Goal: Information Seeking & Learning: Learn about a topic

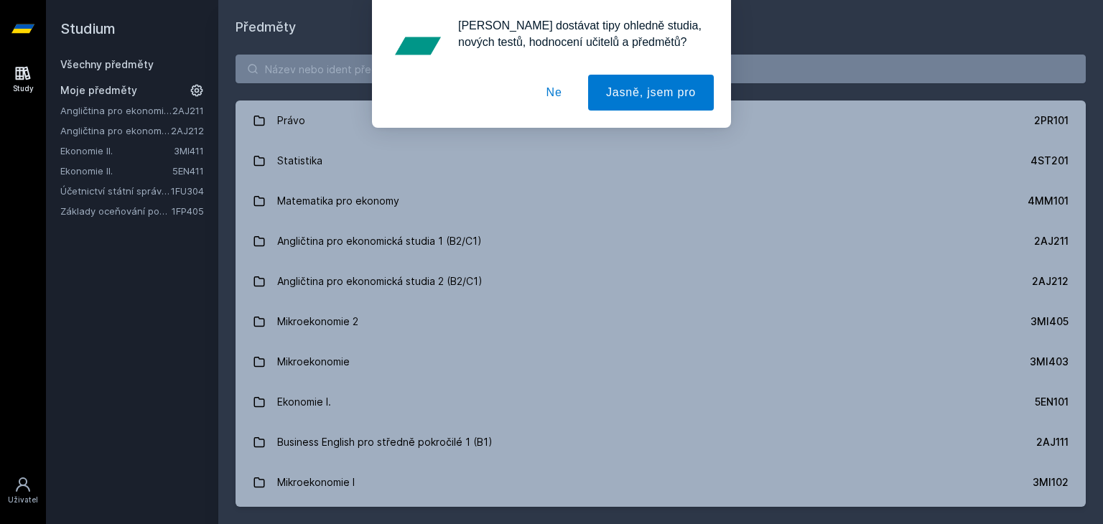
click at [560, 89] on button "Ne" at bounding box center [555, 93] width 52 height 36
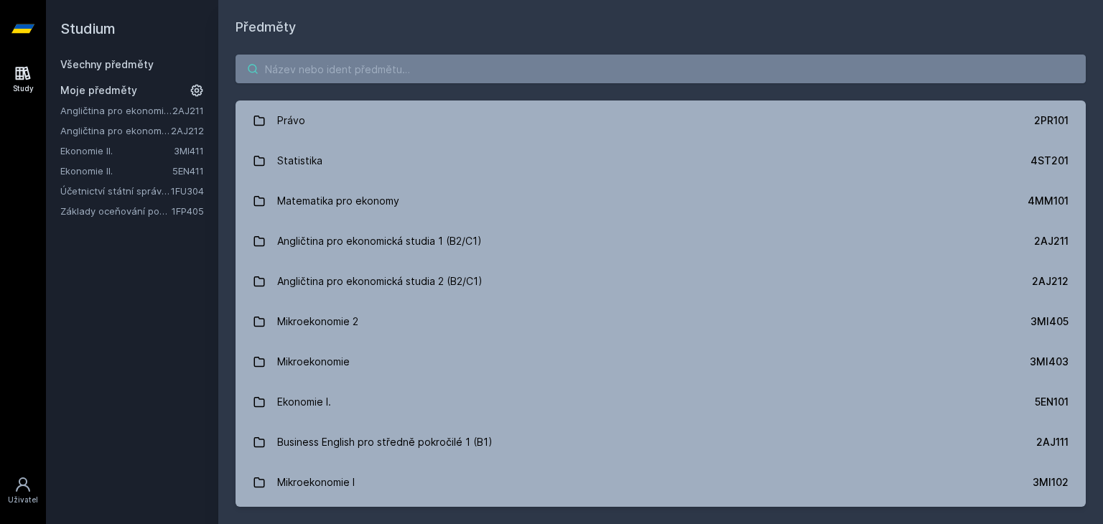
click at [358, 65] on input "search" at bounding box center [661, 69] width 850 height 29
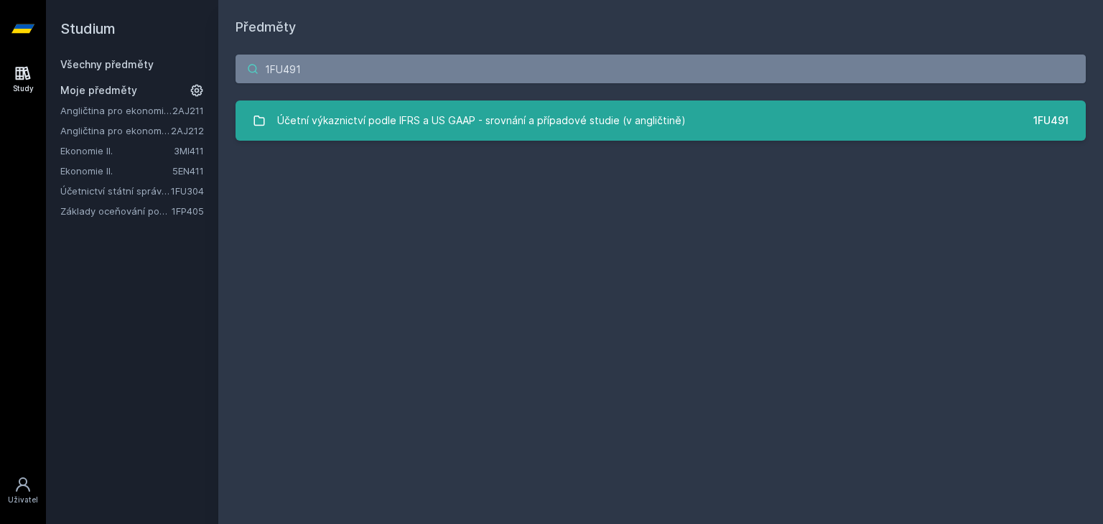
type input "1FU491"
click at [494, 113] on div "Účetní výkaznictví podle IFRS a US GAAP - srovnání a případové studie (v anglič…" at bounding box center [481, 120] width 409 height 29
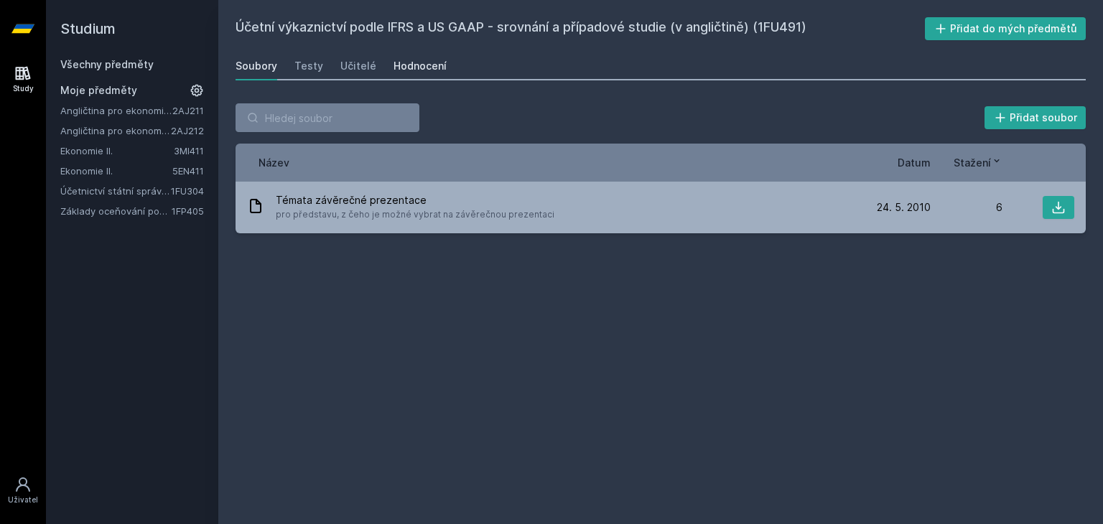
click at [417, 65] on div "Hodnocení" at bounding box center [420, 66] width 53 height 14
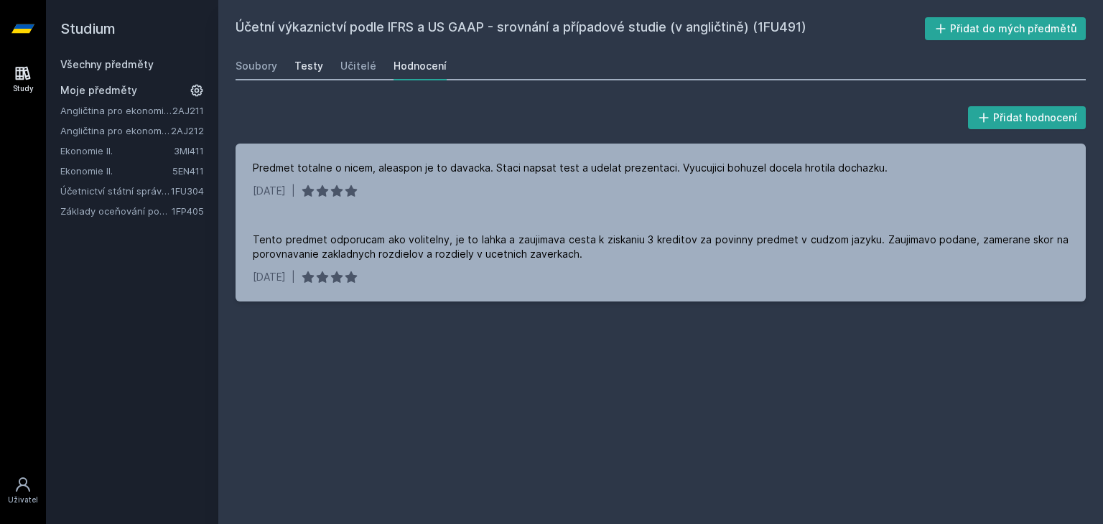
click at [299, 64] on div "Testy" at bounding box center [308, 66] width 29 height 14
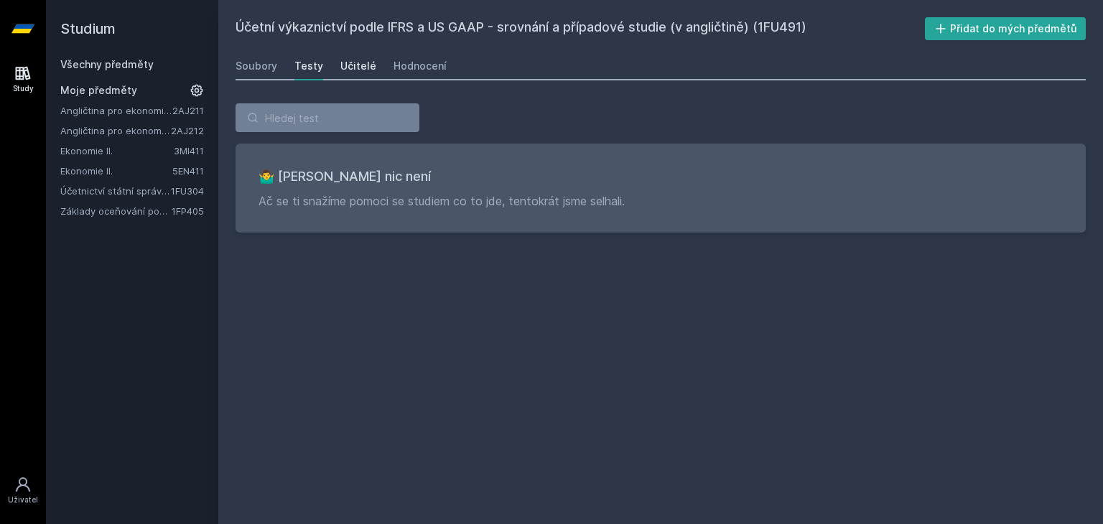
click at [353, 64] on div "Učitelé" at bounding box center [358, 66] width 36 height 14
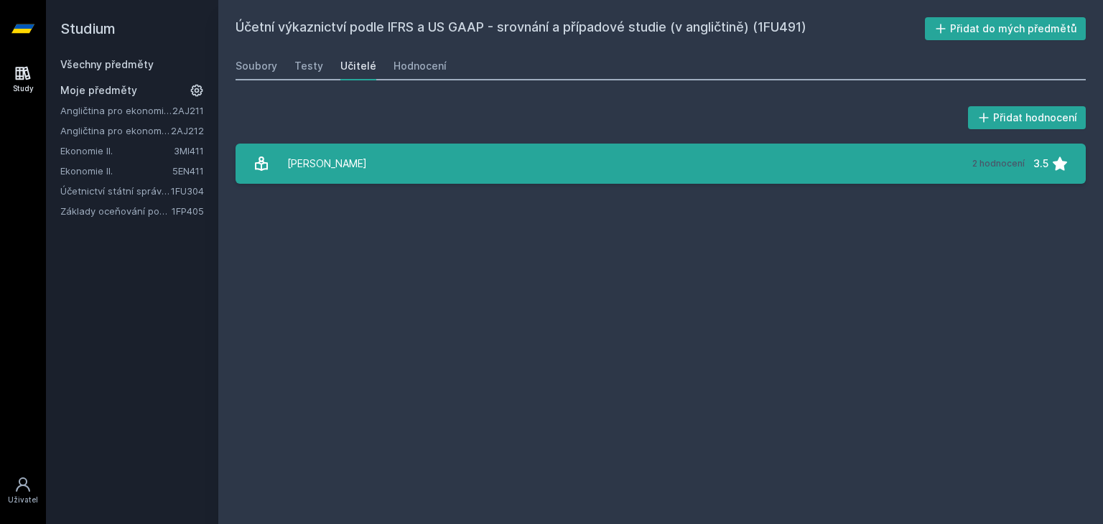
click at [409, 170] on link "[PERSON_NAME] 2 hodnocení 3.5" at bounding box center [661, 164] width 850 height 40
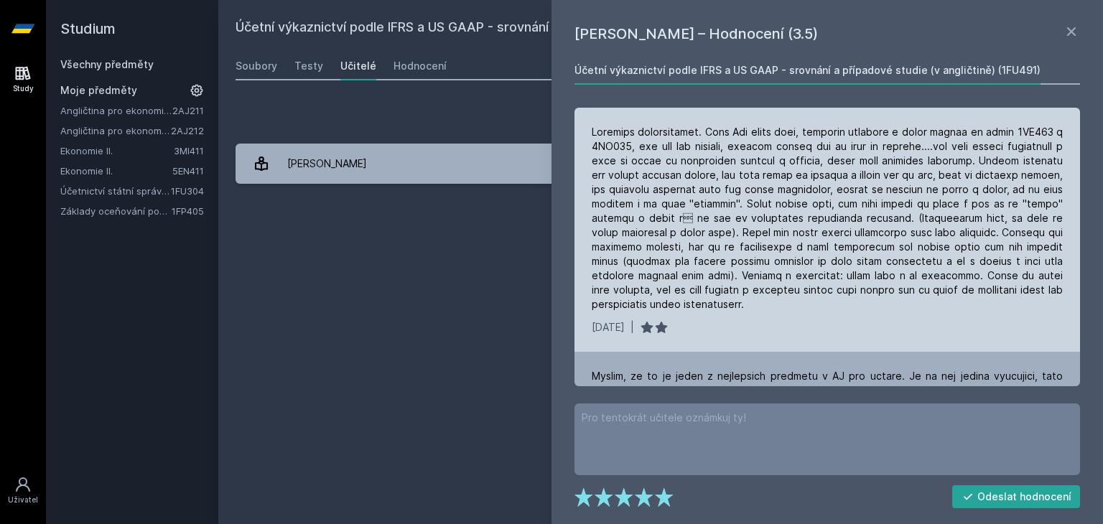
scroll to position [94, 0]
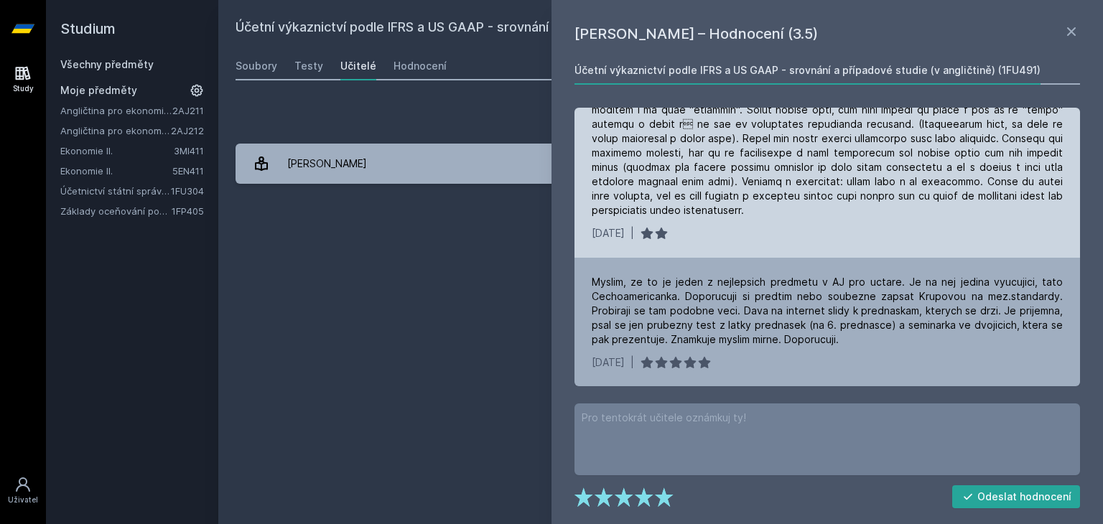
click at [758, 200] on div at bounding box center [827, 124] width 471 height 187
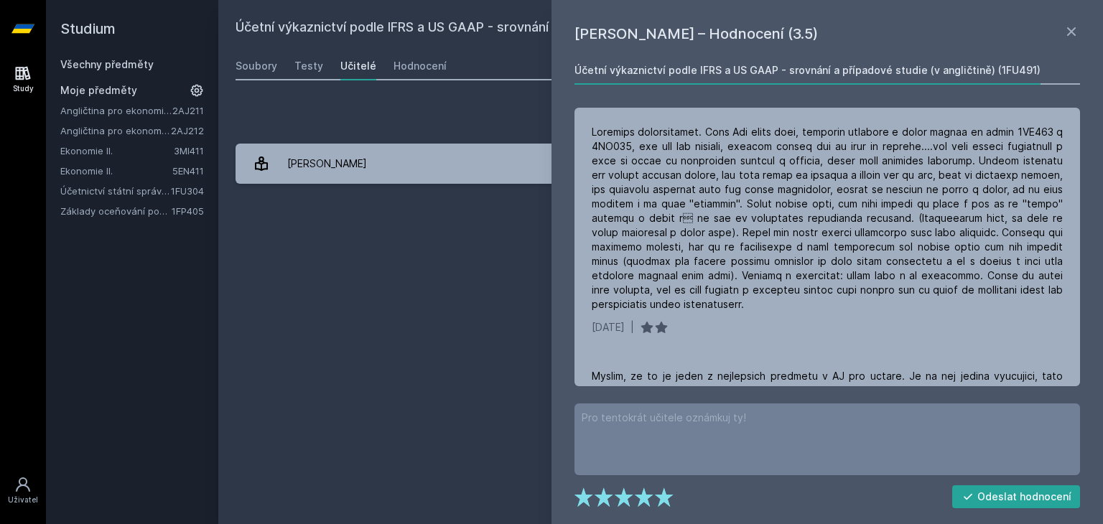
click at [480, 245] on div "Účetní výkaznictví podle IFRS a US GAAP - srovnání a případové studie (v anglič…" at bounding box center [661, 262] width 850 height 490
click at [1070, 32] on icon at bounding box center [1071, 31] width 9 height 9
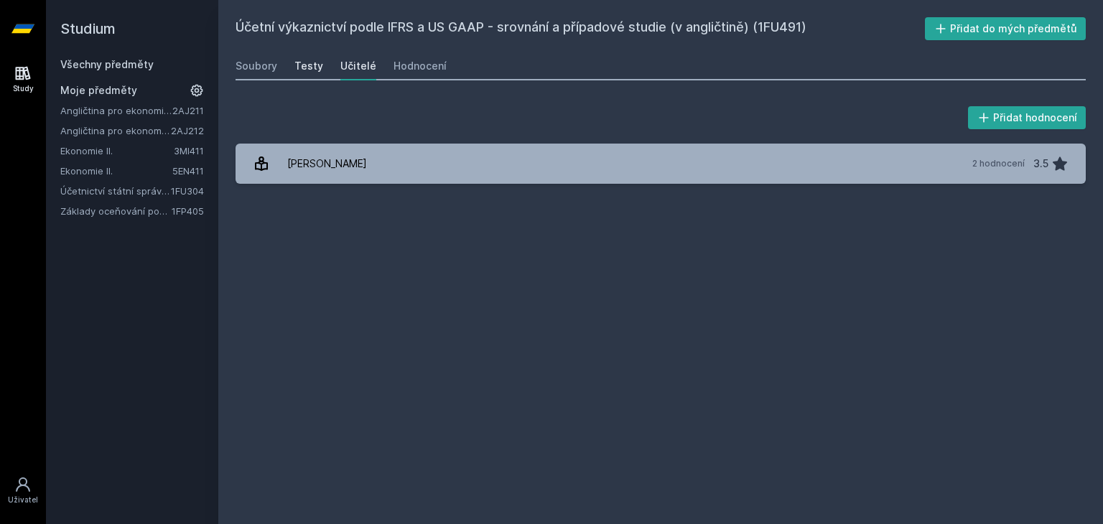
click at [309, 67] on div "Testy" at bounding box center [308, 66] width 29 height 14
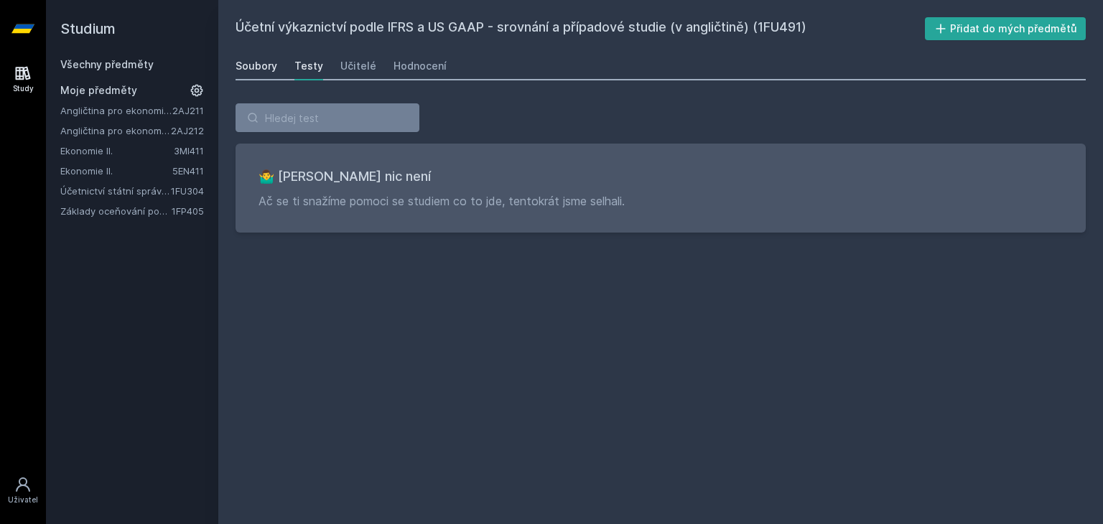
click at [254, 72] on div "Soubory" at bounding box center [257, 66] width 42 height 14
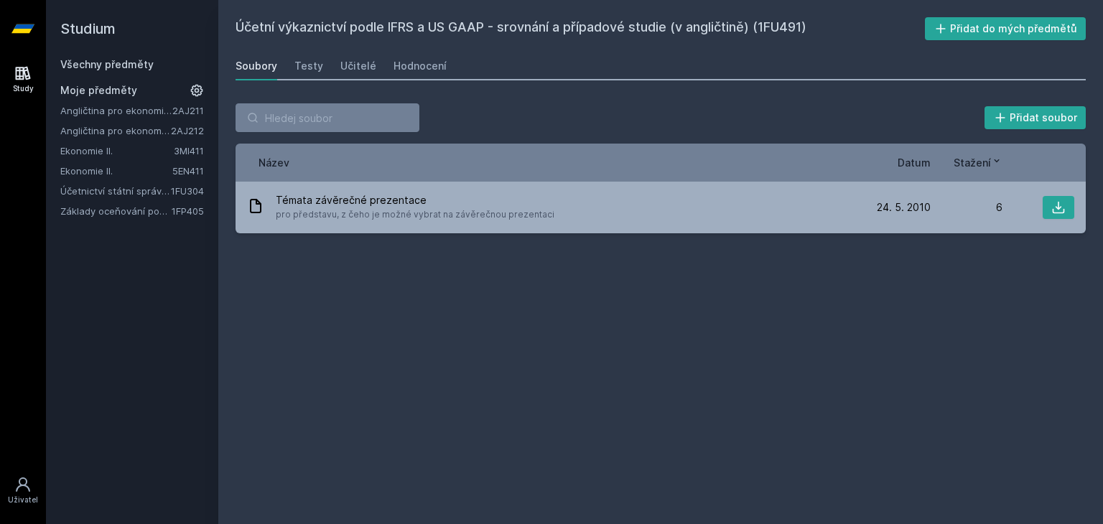
click at [94, 88] on span "Moje předměty" at bounding box center [98, 90] width 77 height 14
click at [93, 58] on link "Všechny předměty" at bounding box center [106, 64] width 93 height 12
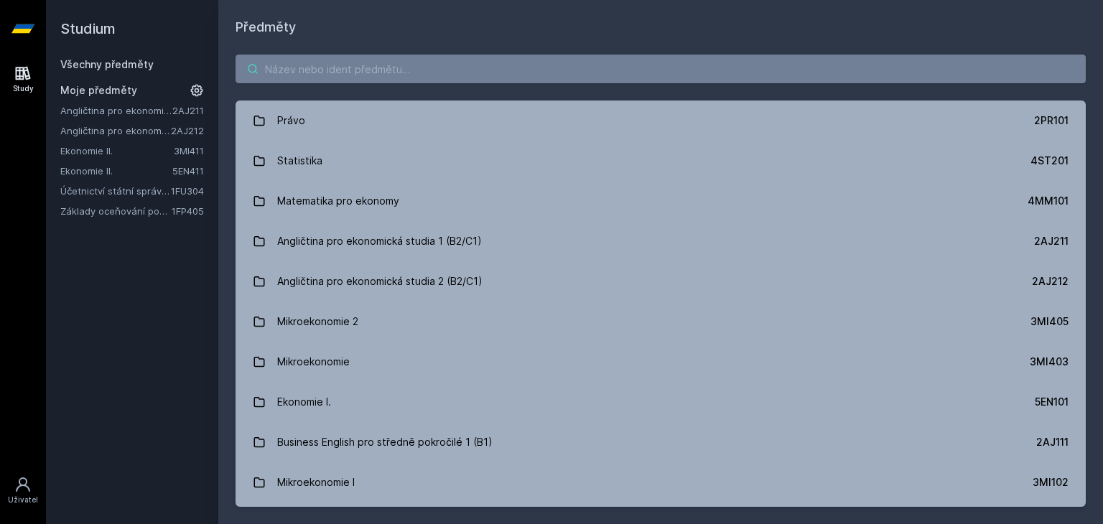
click at [460, 60] on input "search" at bounding box center [661, 69] width 850 height 29
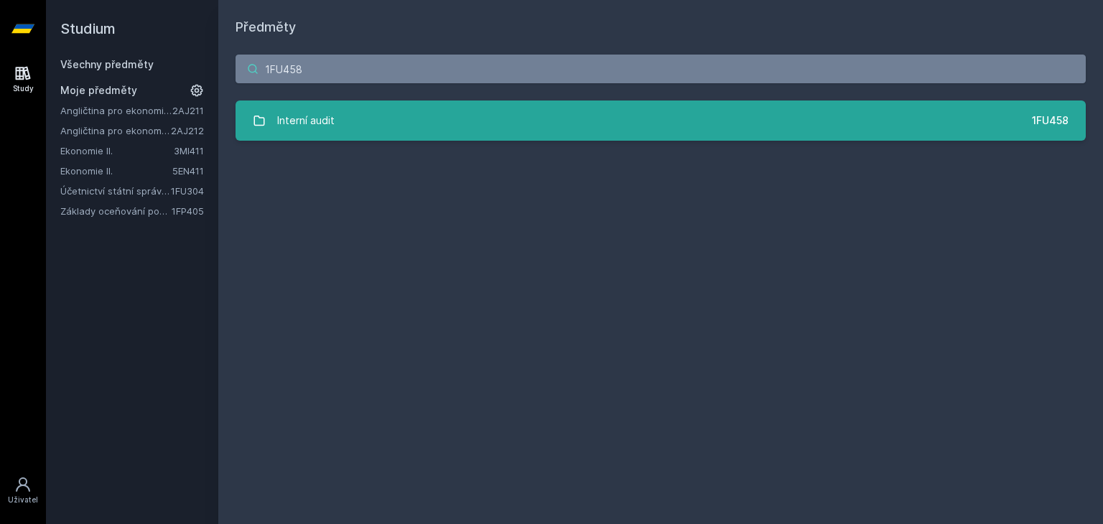
type input "1FU458"
click at [435, 113] on link "Interní audit 1FU458" at bounding box center [661, 121] width 850 height 40
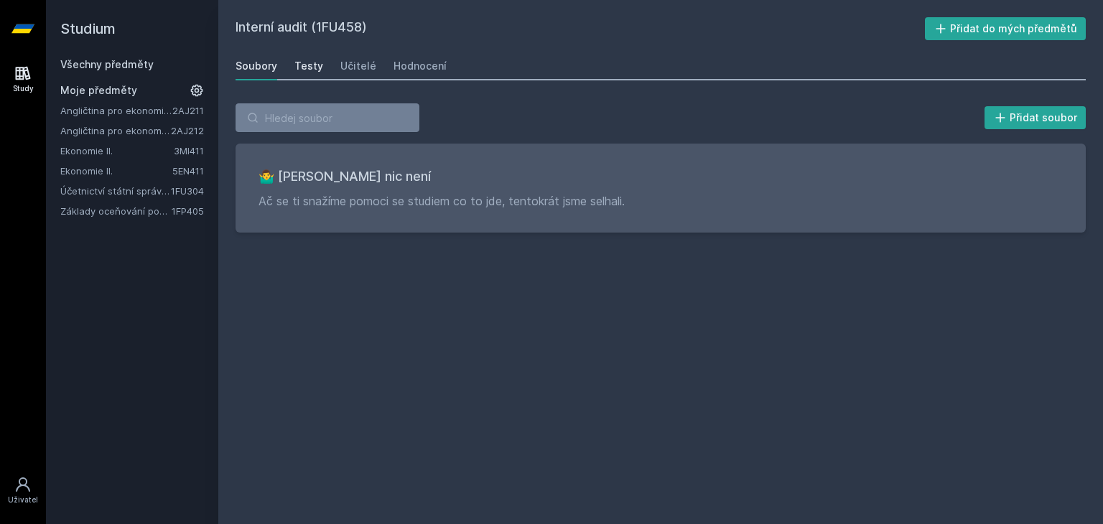
click at [304, 70] on div "Testy" at bounding box center [308, 66] width 29 height 14
click at [351, 72] on div "Učitelé" at bounding box center [358, 66] width 36 height 14
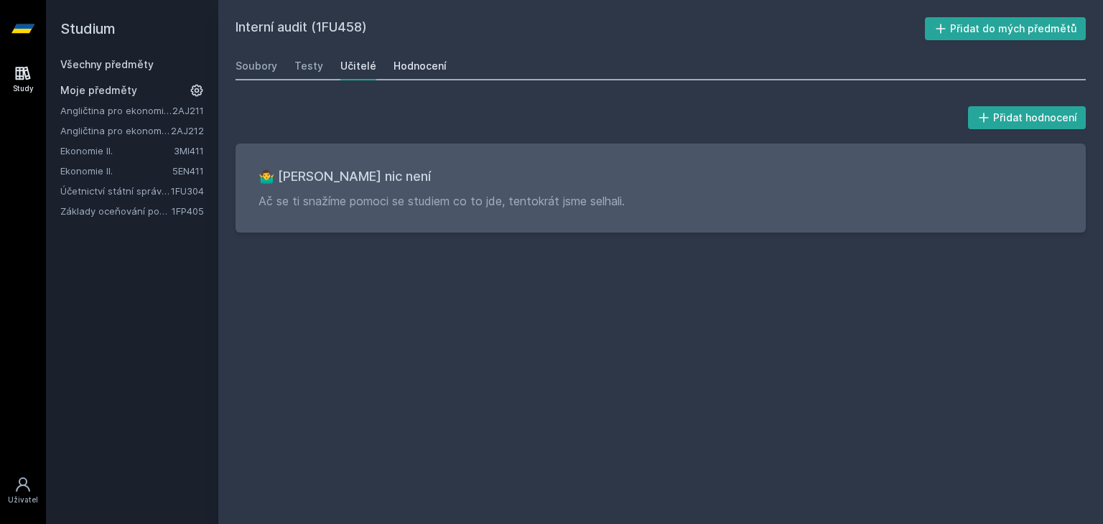
click at [418, 67] on div "Hodnocení" at bounding box center [420, 66] width 53 height 14
